Goal: Information Seeking & Learning: Learn about a topic

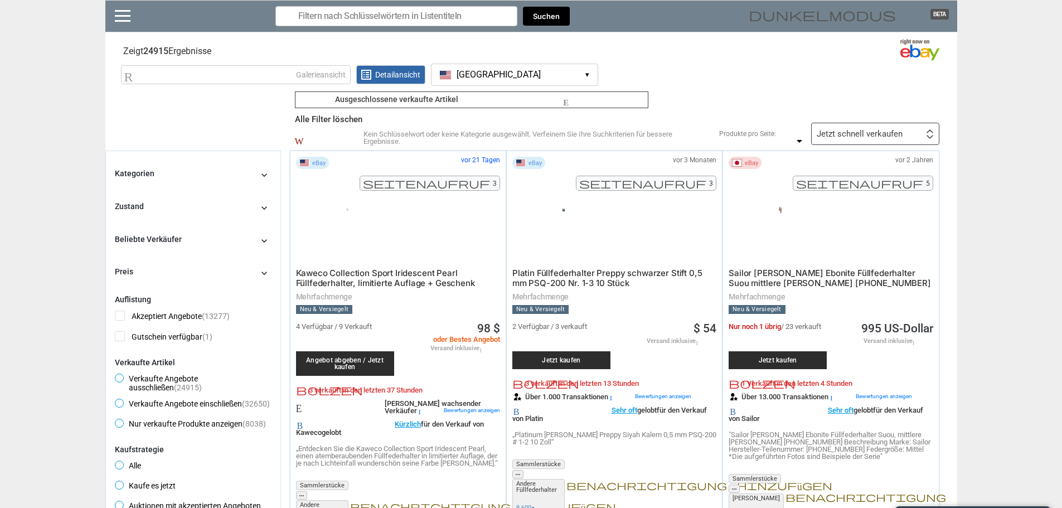
click at [507, 71] on button "[GEOGRAPHIC_DATA] [GEOGRAPHIC_DATA] ▾" at bounding box center [514, 75] width 167 height 22
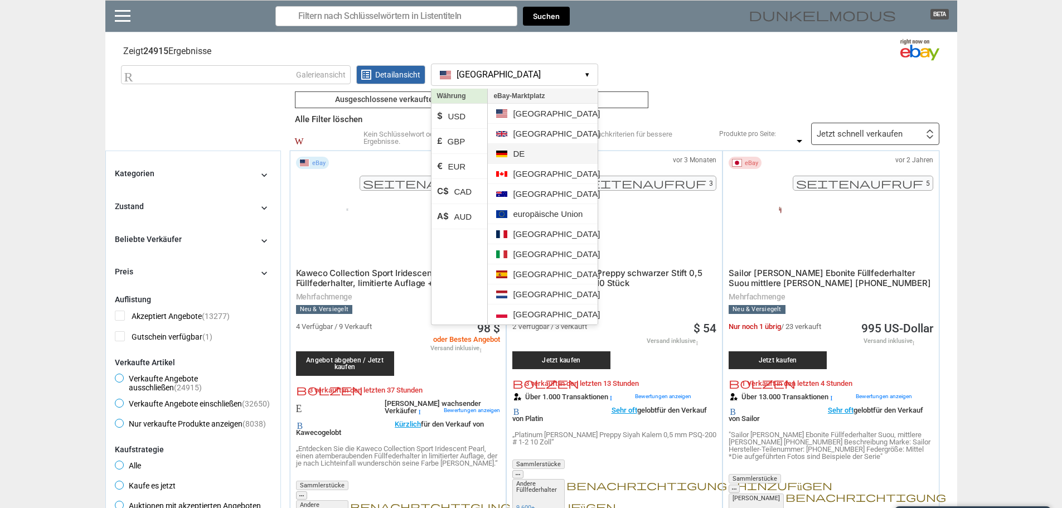
click at [508, 158] on li "DE" at bounding box center [542, 154] width 109 height 20
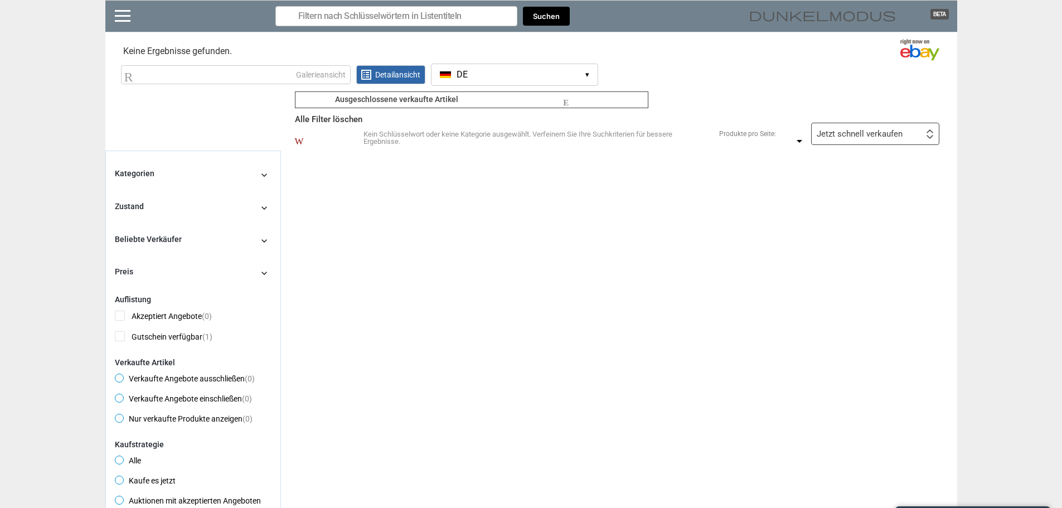
drag, startPoint x: 388, startPoint y: 242, endPoint x: 418, endPoint y: 286, distance: 53.8
drag, startPoint x: 418, startPoint y: 286, endPoint x: 353, endPoint y: 254, distance: 72.3
click at [357, 257] on div "klar Ausgeschlossene verkaufte Artikel klar Ausgeschlossene verkaufte Artikel a…" at bounding box center [619, 403] width 676 height 507
drag, startPoint x: 134, startPoint y: 56, endPoint x: 134, endPoint y: 78, distance: 21.7
click at [134, 57] on section "Keine Ergebnisse gefunden. Ergebnisse werden geladen .. (0,00 %)" at bounding box center [531, 49] width 852 height 22
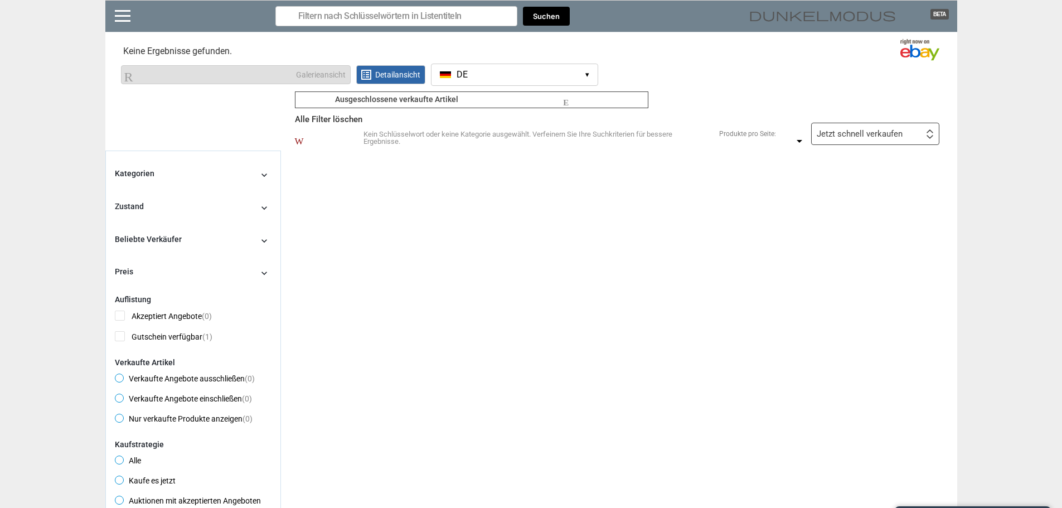
click at [135, 79] on font "Rasteransicht" at bounding box center [208, 74] width 169 height 13
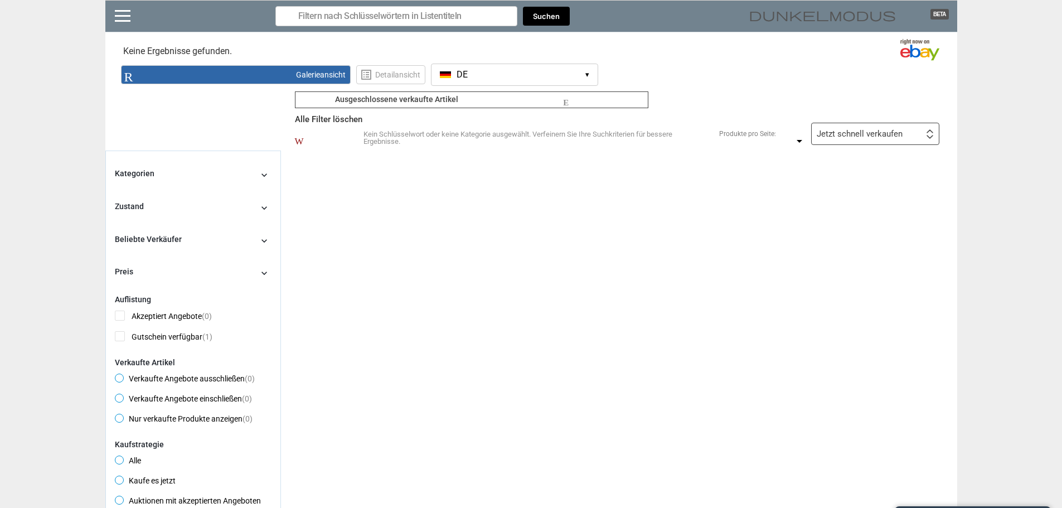
click at [328, 21] on font "suchen" at bounding box center [322, 19] width 84 height 14
click at [353, 21] on font "suchen" at bounding box center [322, 19] width 84 height 14
click at [538, 21] on button "Suchen" at bounding box center [546, 17] width 47 height 20
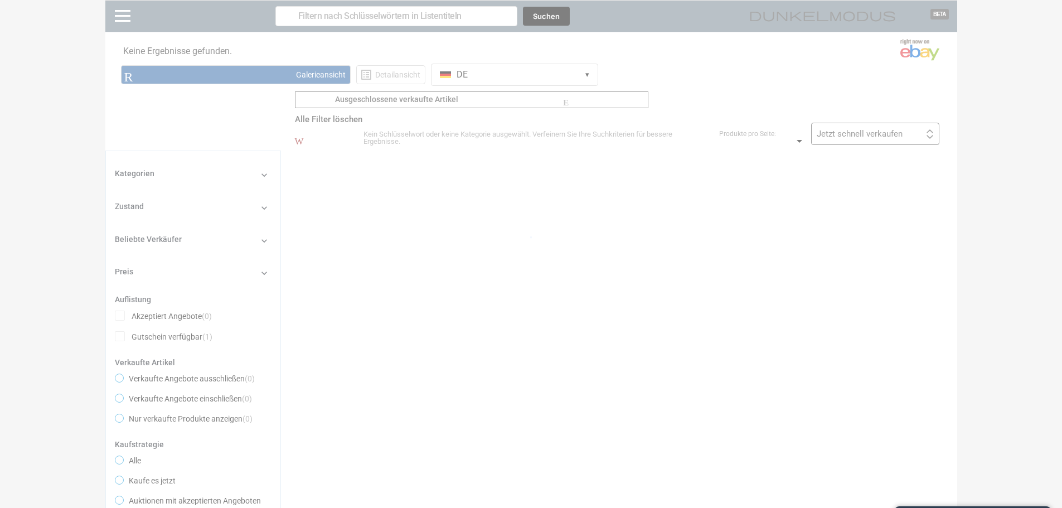
click at [467, 21] on div at bounding box center [531, 254] width 1062 height 508
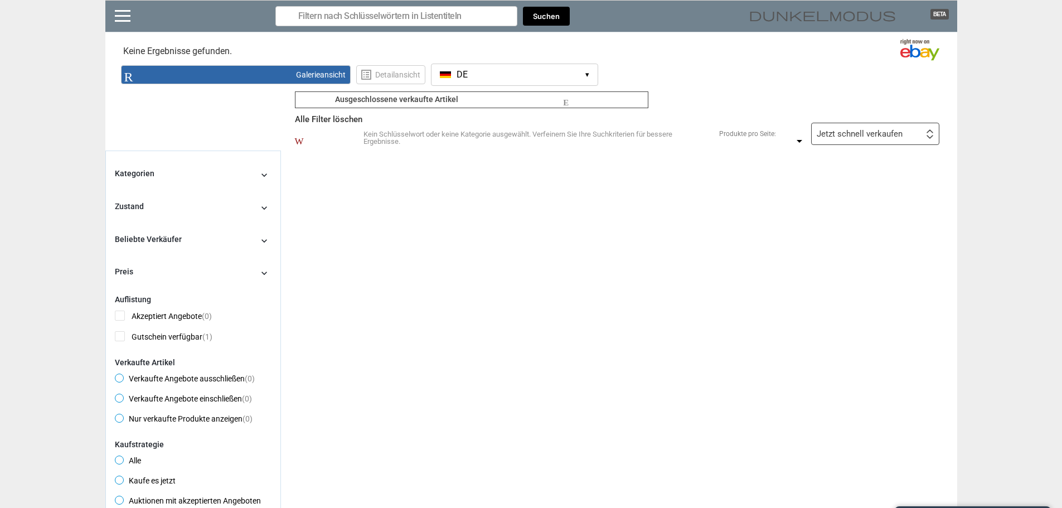
click at [441, 14] on input "Suche nach Modellen" at bounding box center [396, 16] width 242 height 20
type input "[PERSON_NAME]"
click at [529, 16] on button "Suchen" at bounding box center [546, 17] width 47 height 20
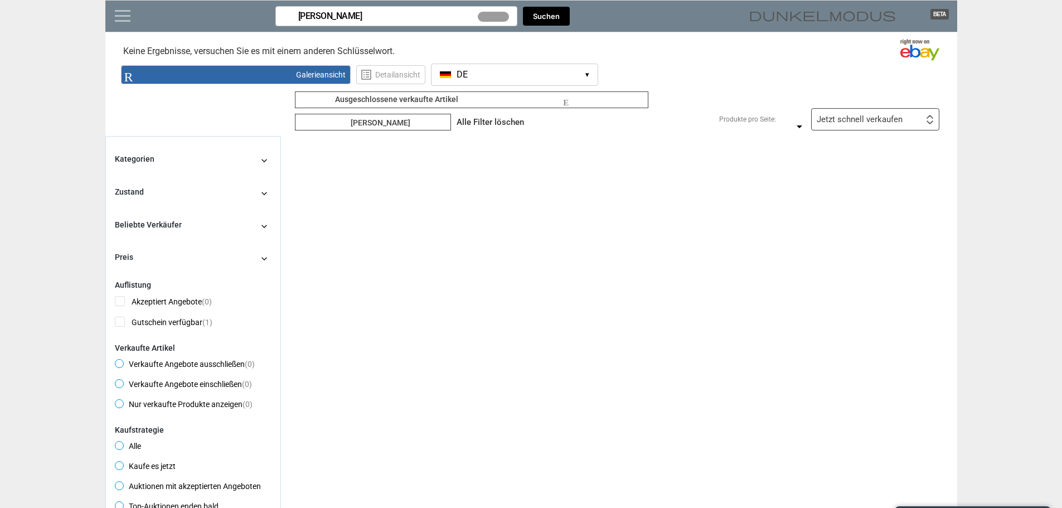
click at [121, 18] on link at bounding box center [123, 15] width 16 height 11
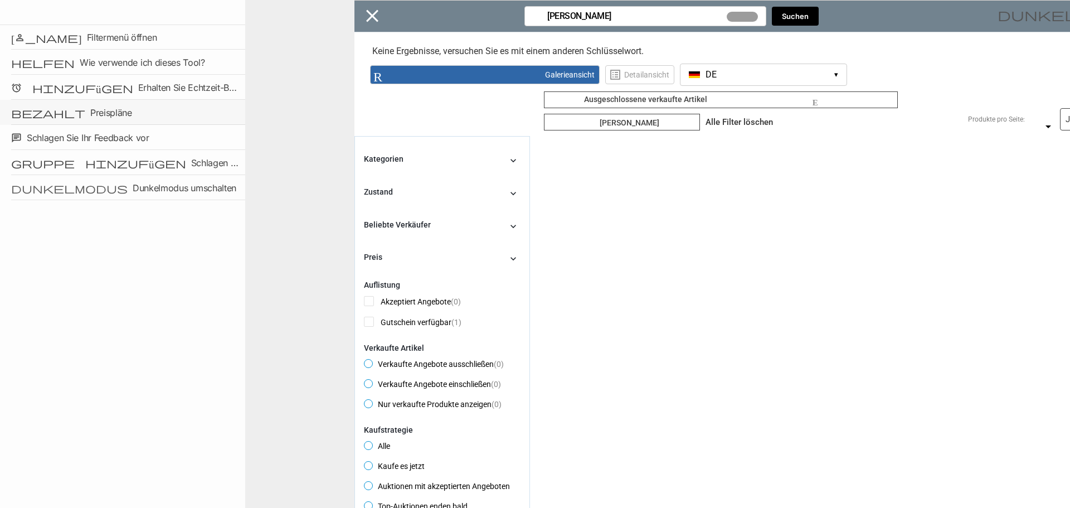
click at [94, 105] on link "bezahlt Preispläne" at bounding box center [122, 112] width 245 height 25
